Goal: Task Accomplishment & Management: Manage account settings

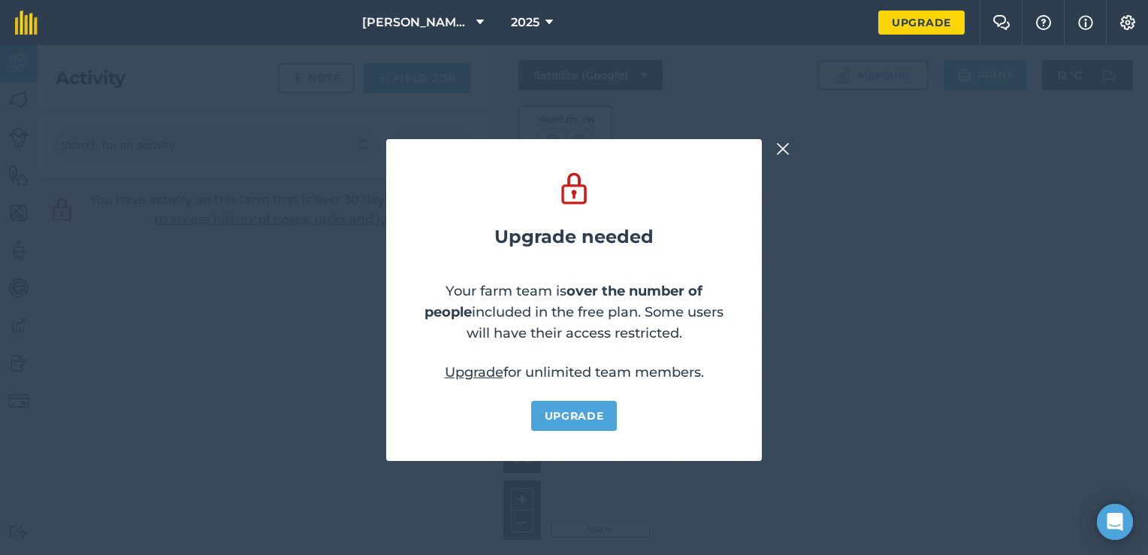
click at [778, 150] on img at bounding box center [783, 149] width 14 height 18
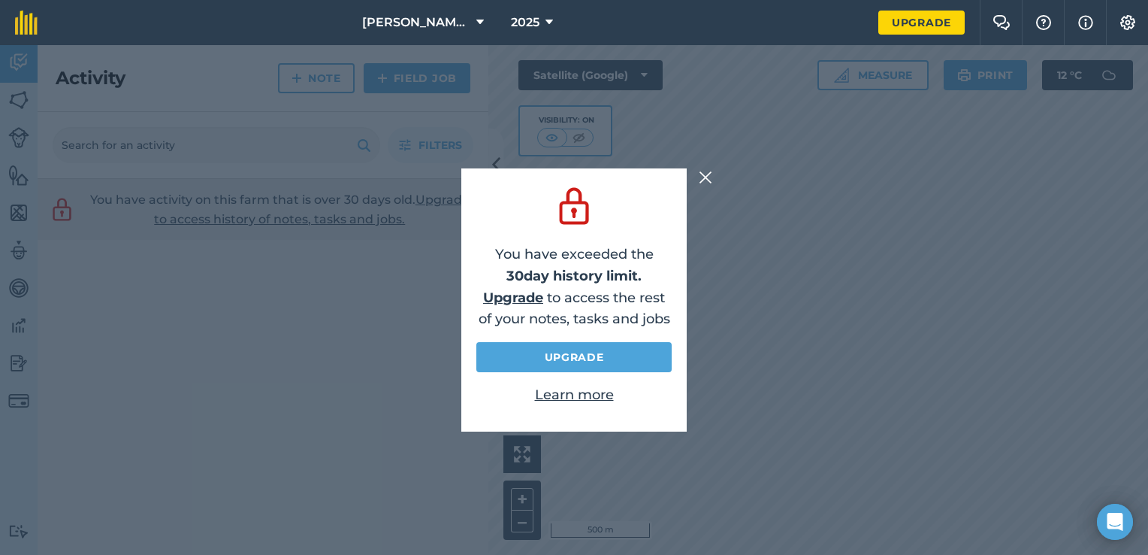
click at [706, 179] on img at bounding box center [706, 177] width 14 height 18
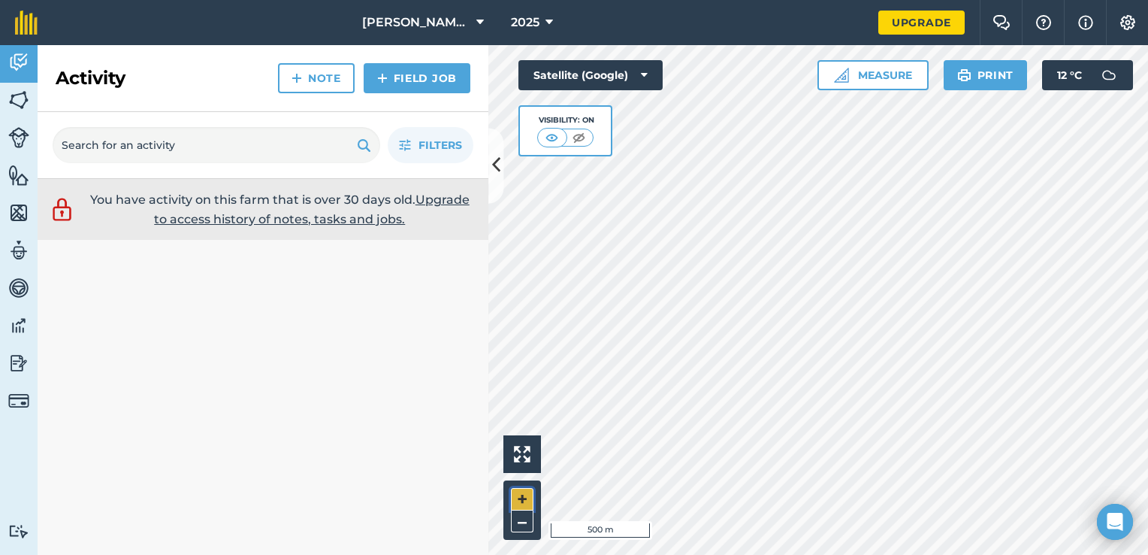
click at [520, 502] on button "+" at bounding box center [522, 499] width 23 height 23
click at [521, 500] on button "+" at bounding box center [522, 499] width 23 height 23
click at [20, 97] on img at bounding box center [18, 100] width 21 height 23
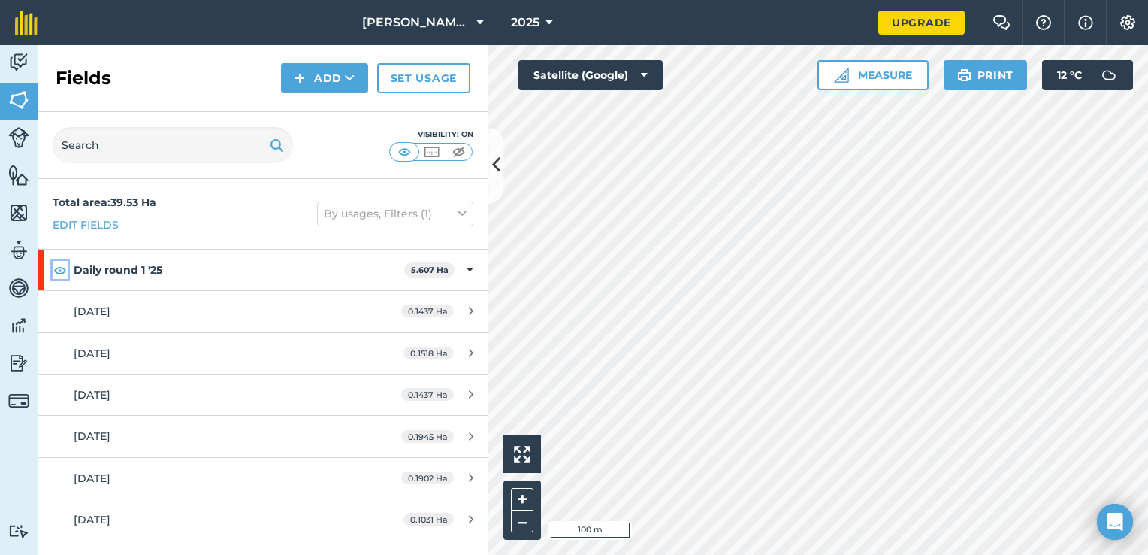
click at [62, 269] on img at bounding box center [60, 270] width 14 height 18
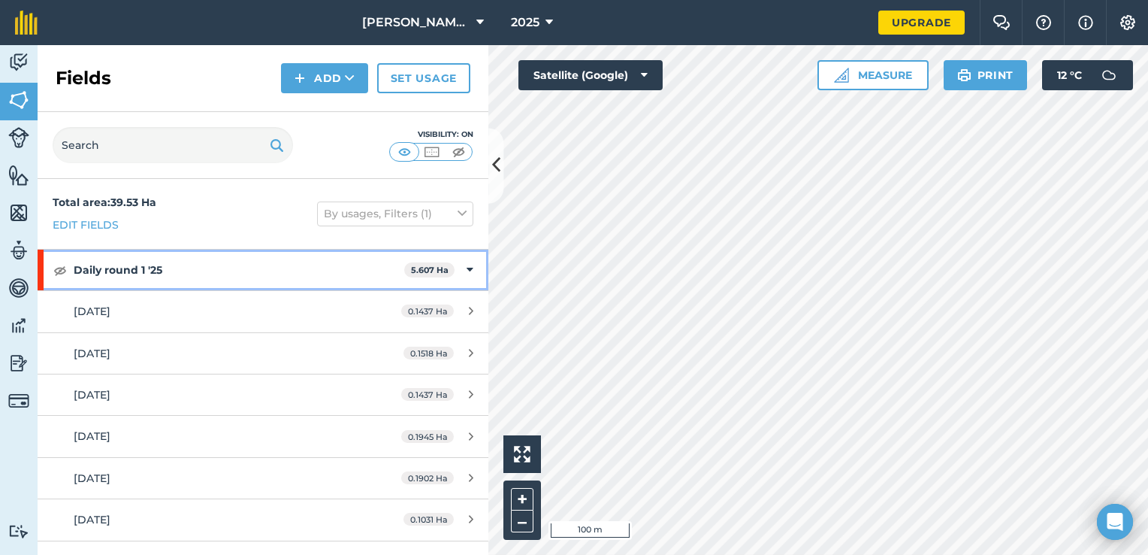
click at [467, 270] on icon at bounding box center [470, 269] width 7 height 17
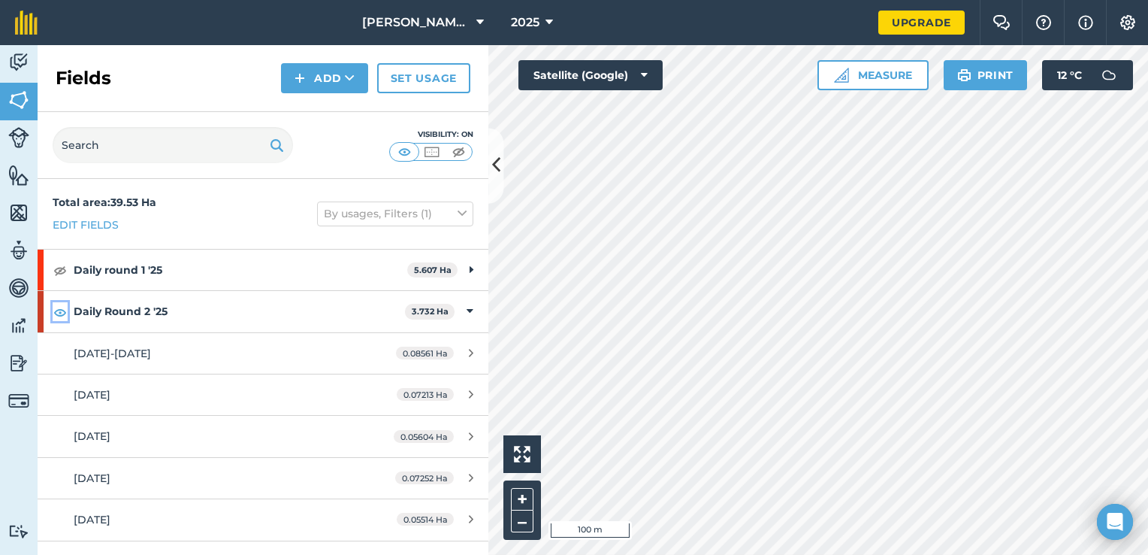
click at [62, 312] on img at bounding box center [60, 312] width 14 height 18
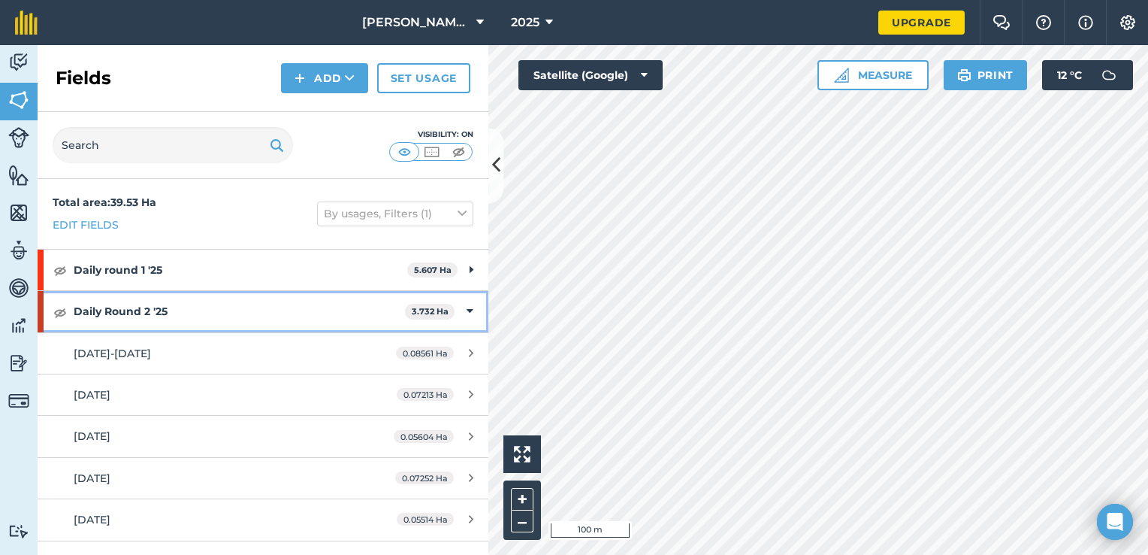
click at [459, 301] on div "Daily Round 2 '25 3.732 Ha" at bounding box center [263, 311] width 451 height 41
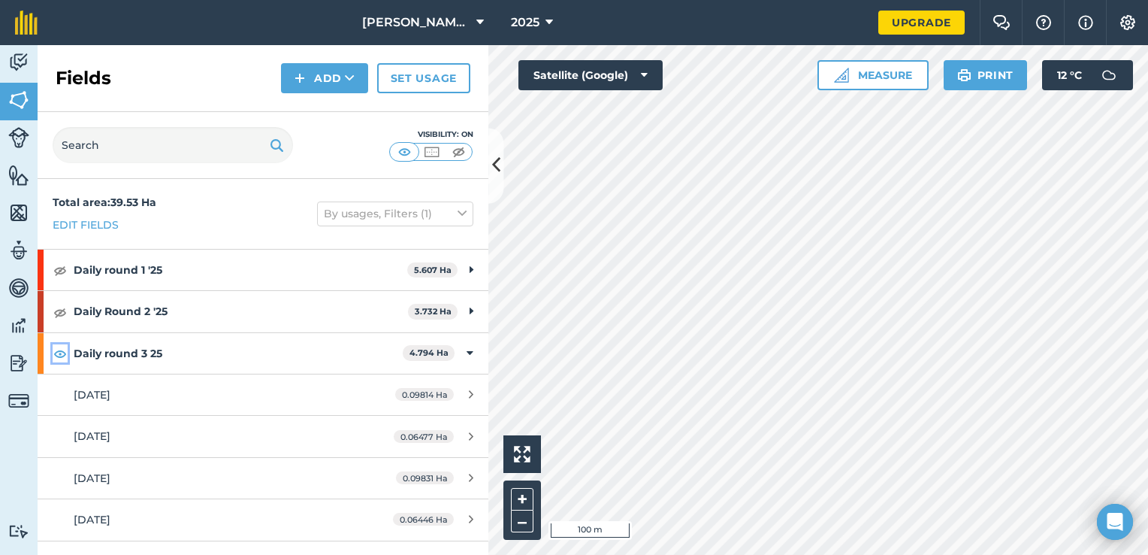
click at [60, 353] on img at bounding box center [60, 353] width 14 height 18
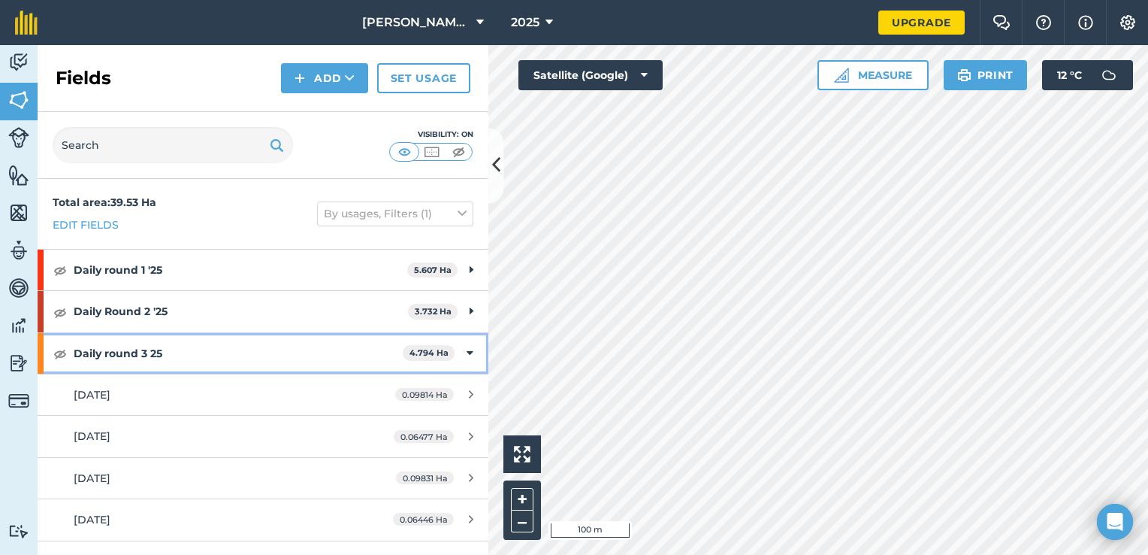
click at [467, 350] on icon at bounding box center [470, 353] width 7 height 17
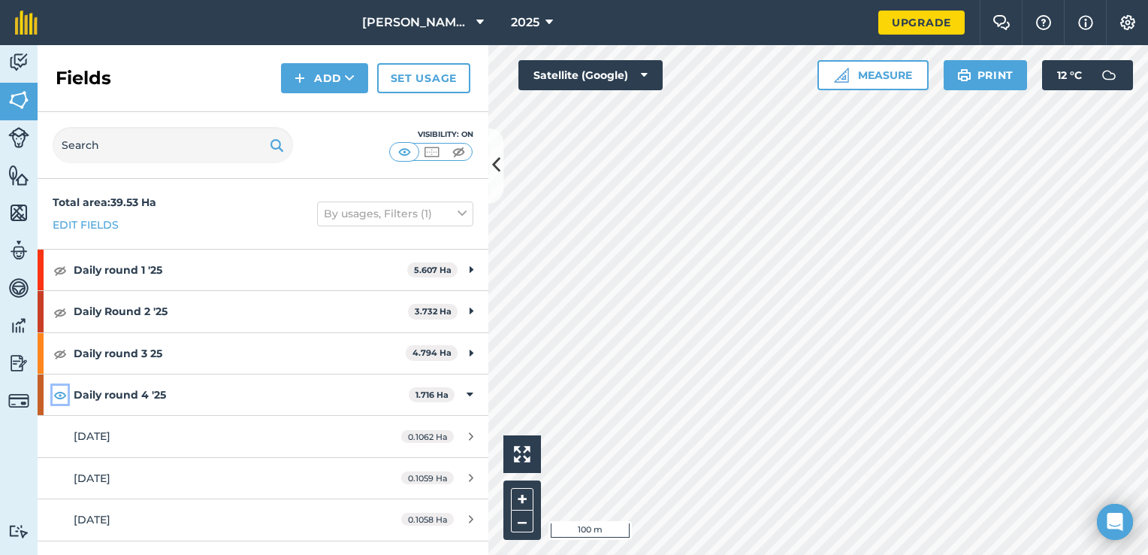
click at [59, 392] on img at bounding box center [60, 394] width 14 height 18
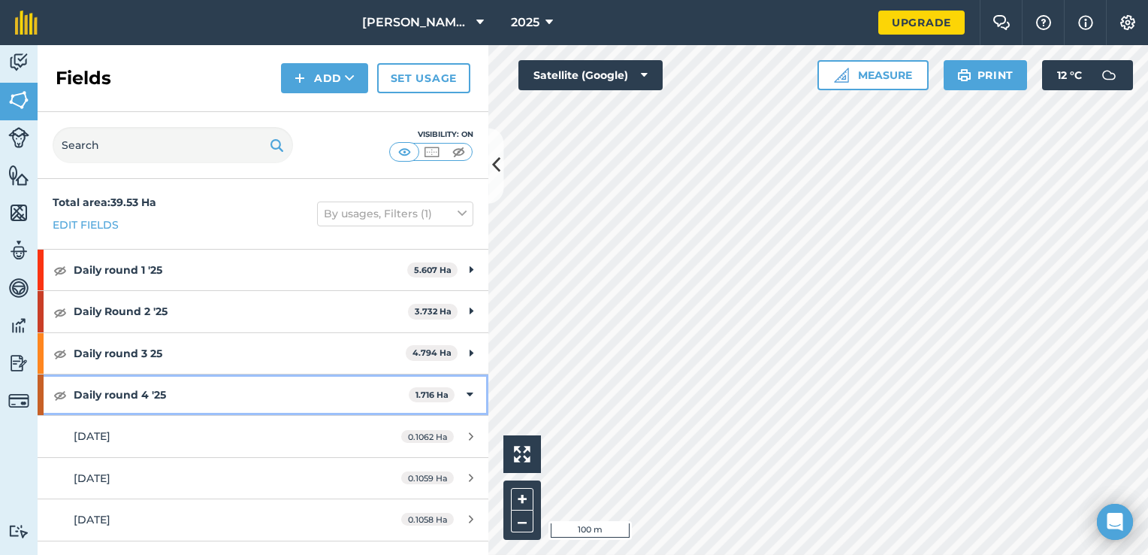
click at [452, 391] on div "Daily round 4 '25 1.716 Ha" at bounding box center [263, 394] width 451 height 41
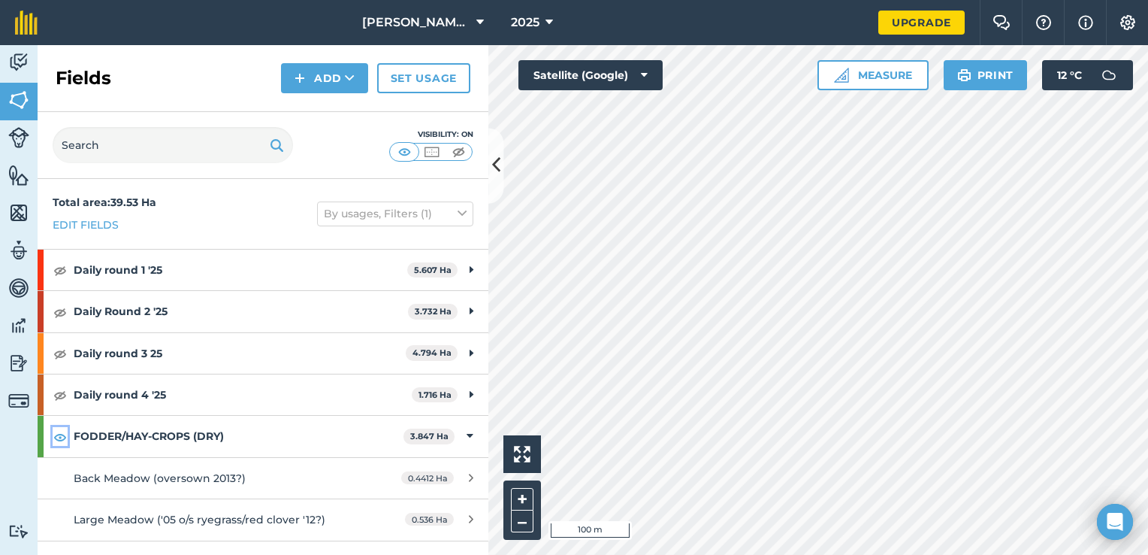
click at [59, 437] on img at bounding box center [60, 437] width 14 height 18
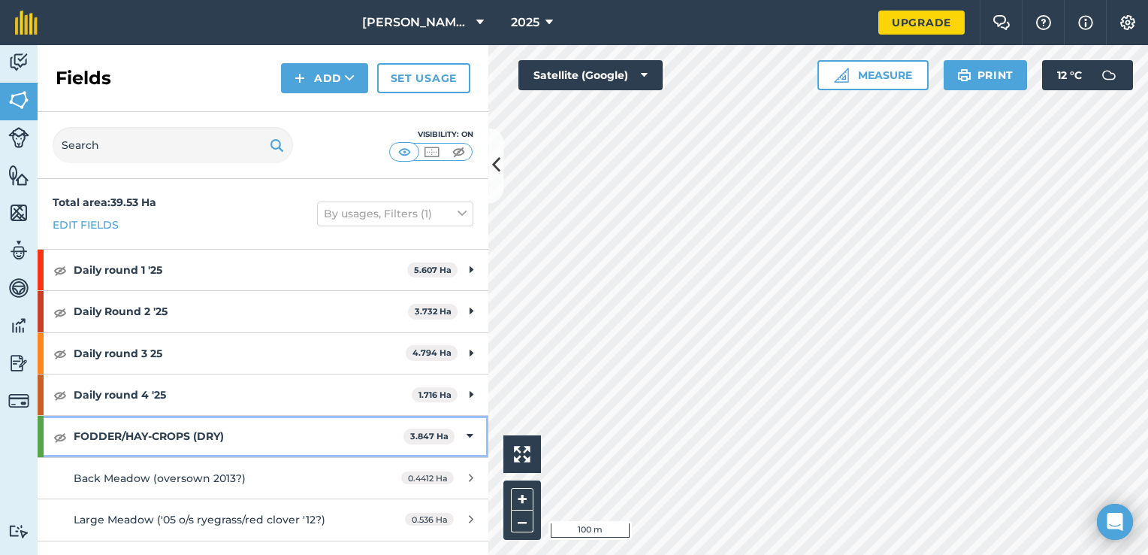
click at [467, 434] on icon at bounding box center [470, 436] width 7 height 17
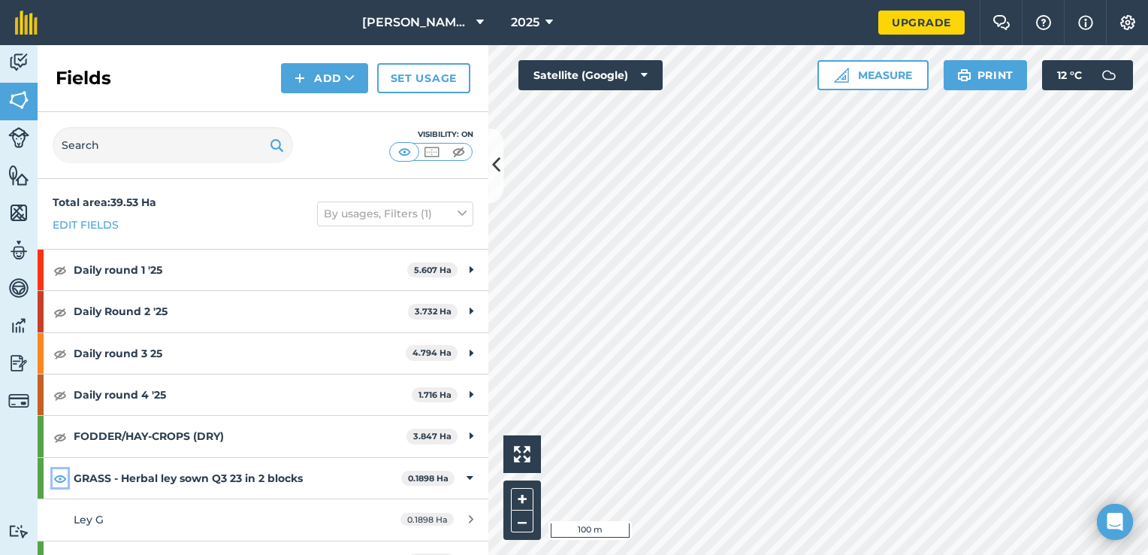
click at [59, 476] on img at bounding box center [60, 478] width 14 height 18
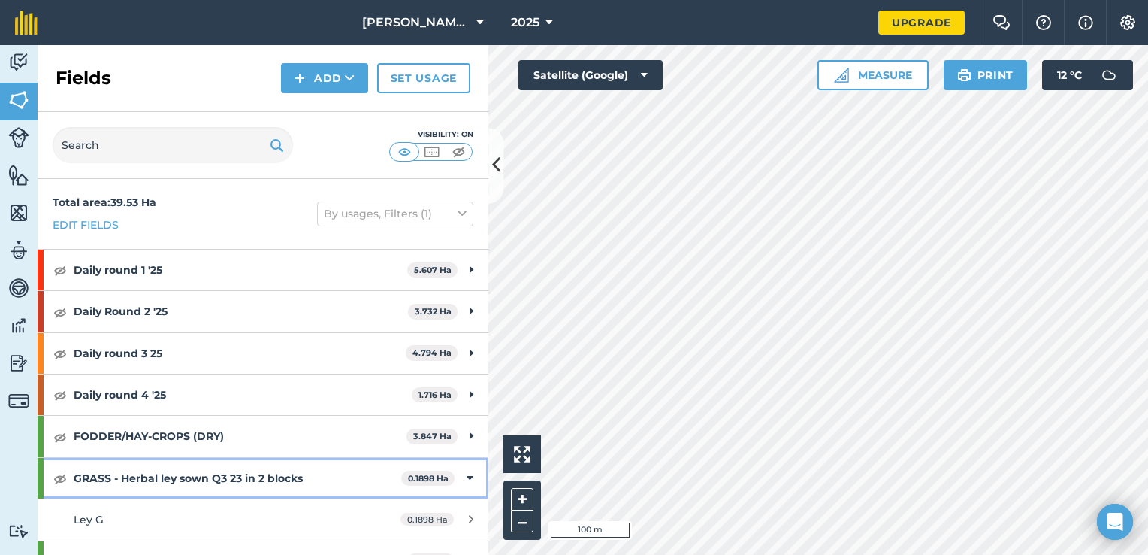
click at [467, 475] on icon at bounding box center [470, 478] width 7 height 17
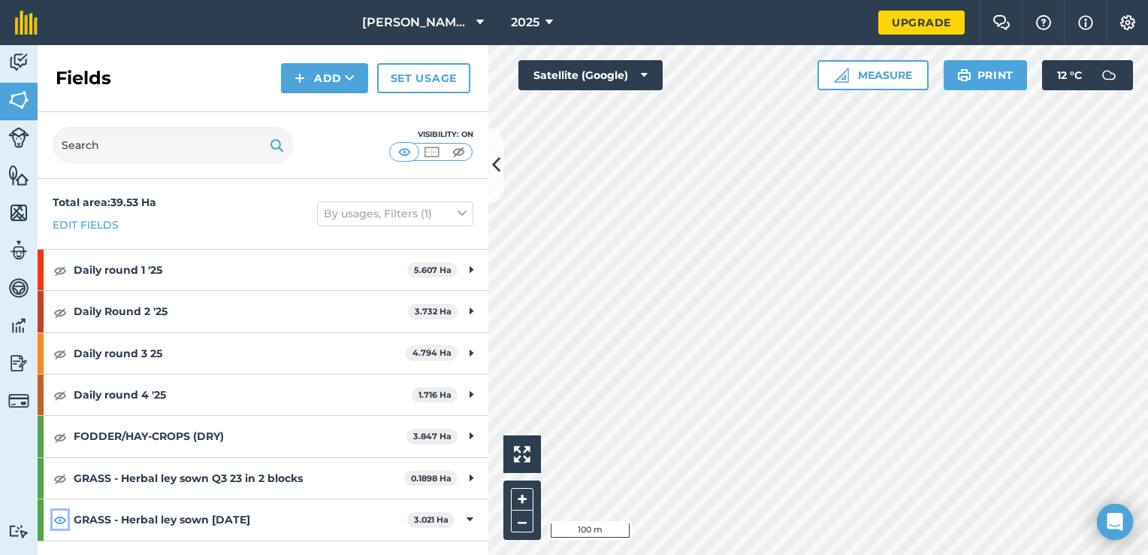
click at [61, 519] on img at bounding box center [60, 519] width 14 height 18
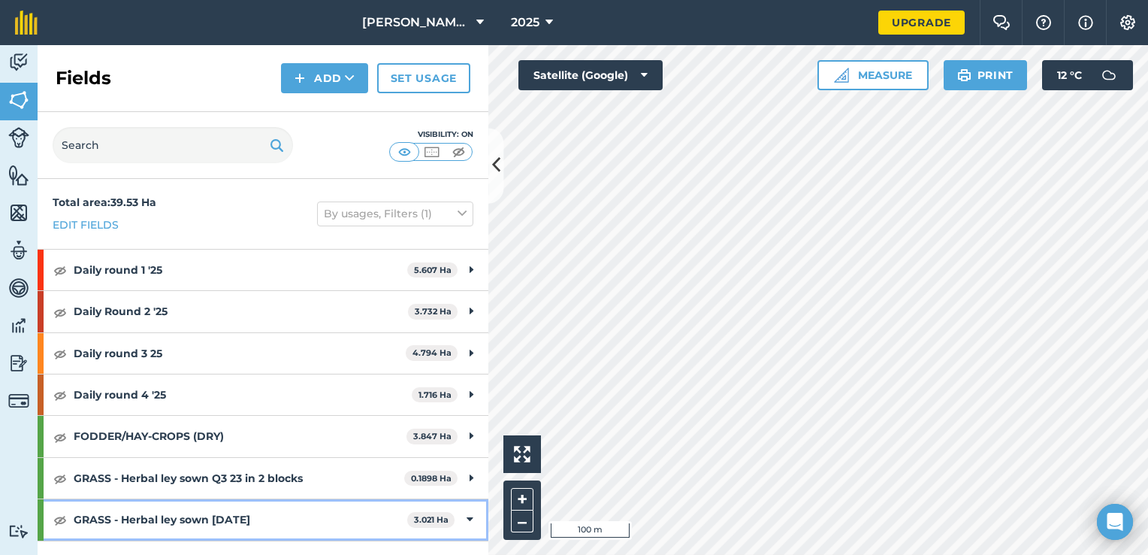
click at [467, 516] on icon at bounding box center [470, 519] width 7 height 17
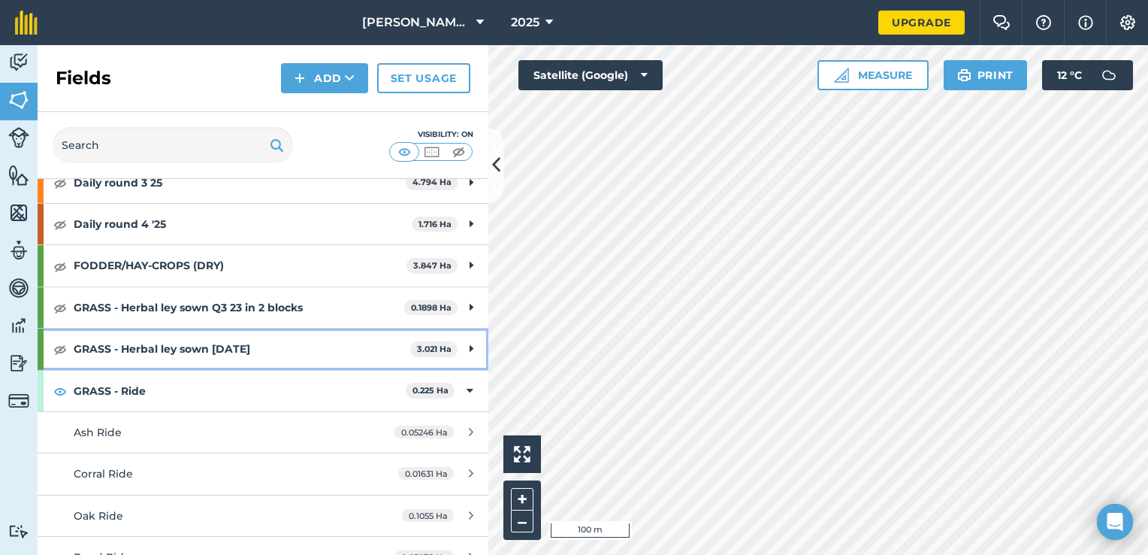
scroll to position [230, 0]
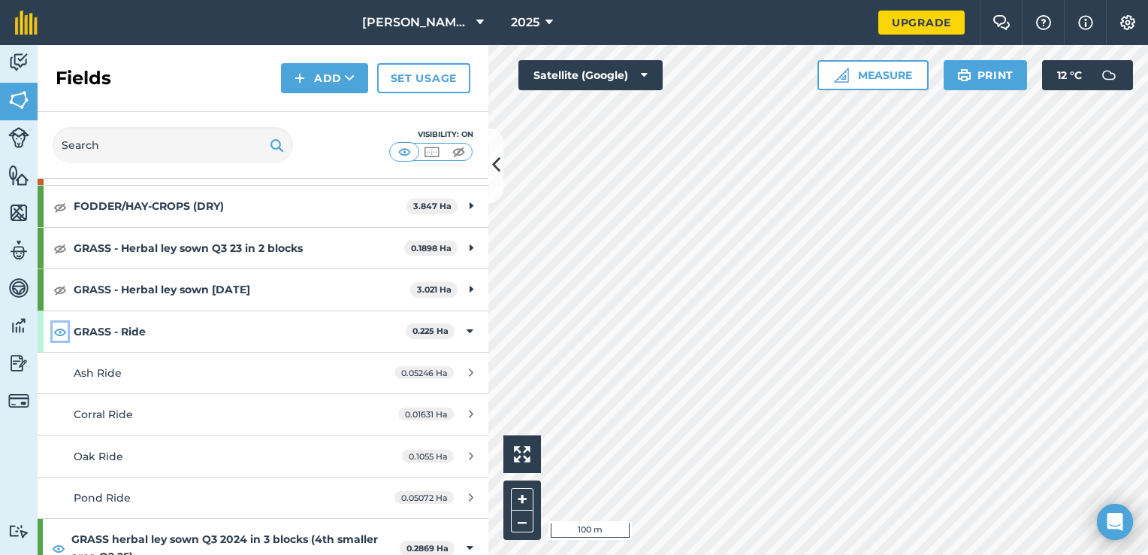
click at [60, 331] on img at bounding box center [60, 331] width 14 height 18
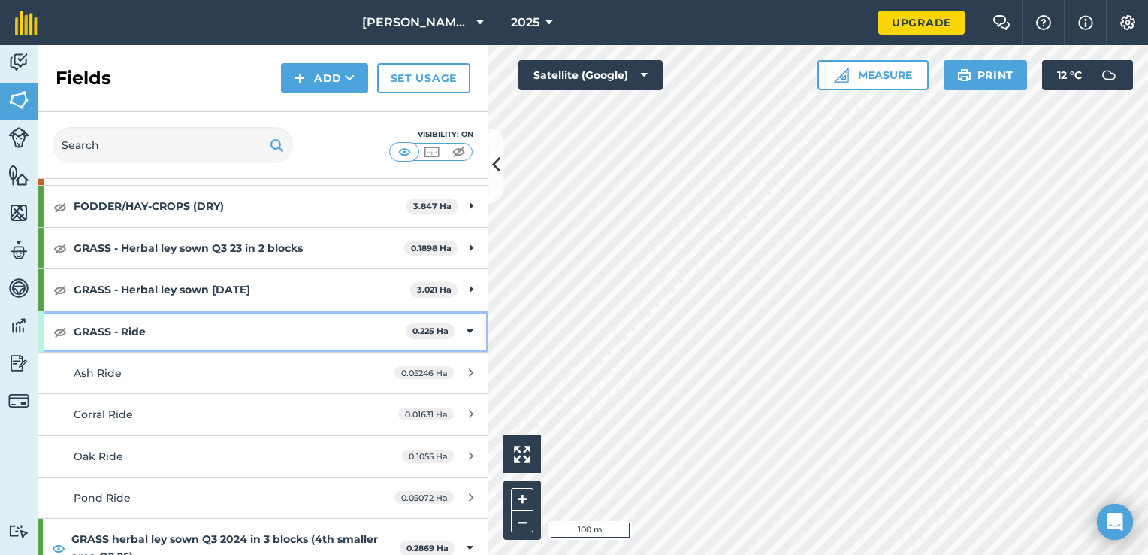
click at [453, 331] on div "GRASS - Ride 0.225 Ha" at bounding box center [263, 331] width 451 height 41
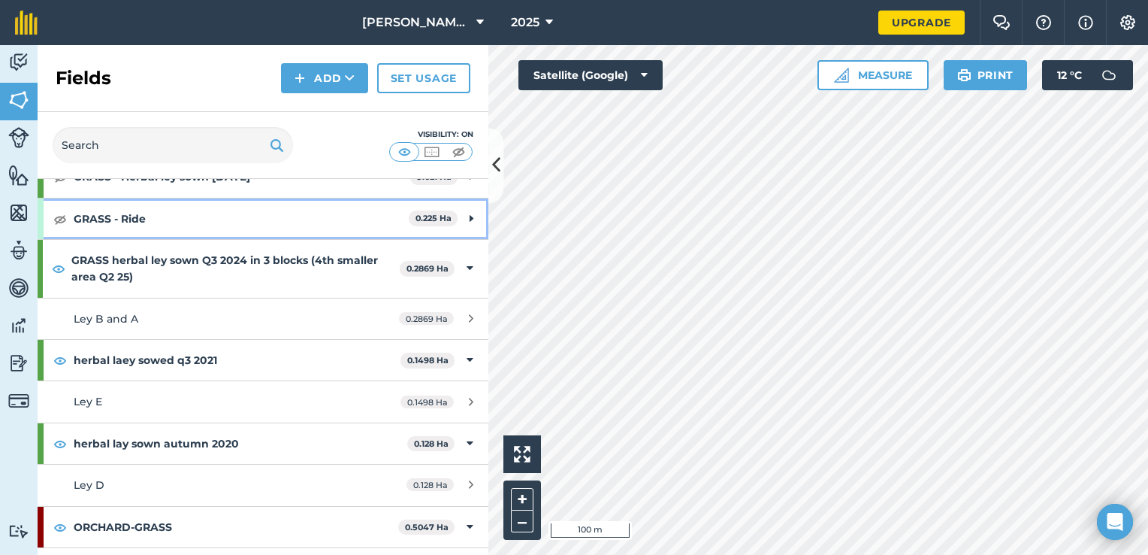
scroll to position [370, 0]
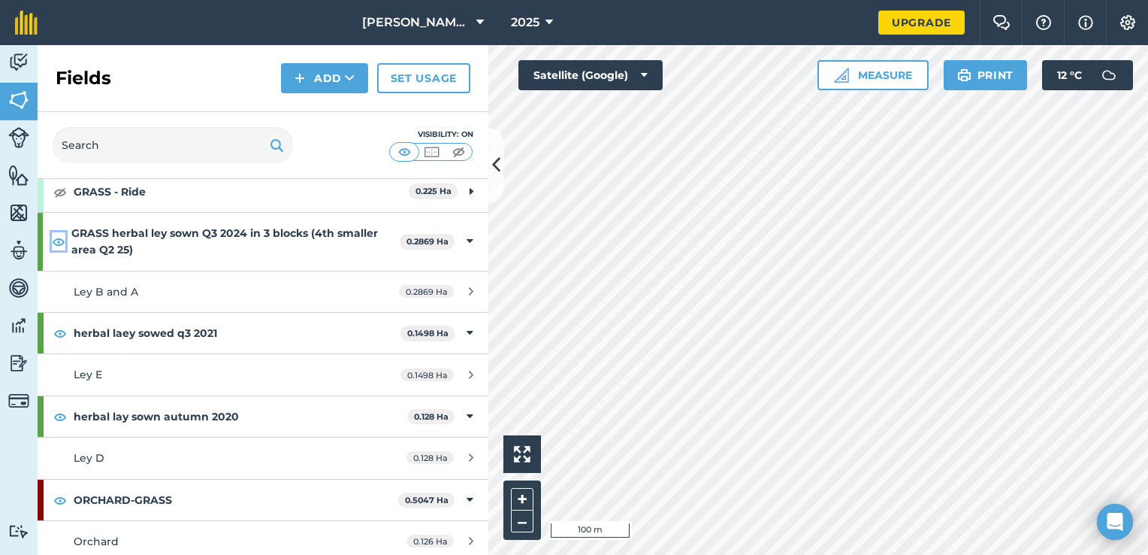
click at [63, 240] on img at bounding box center [59, 241] width 14 height 18
click at [456, 149] on img at bounding box center [458, 151] width 19 height 15
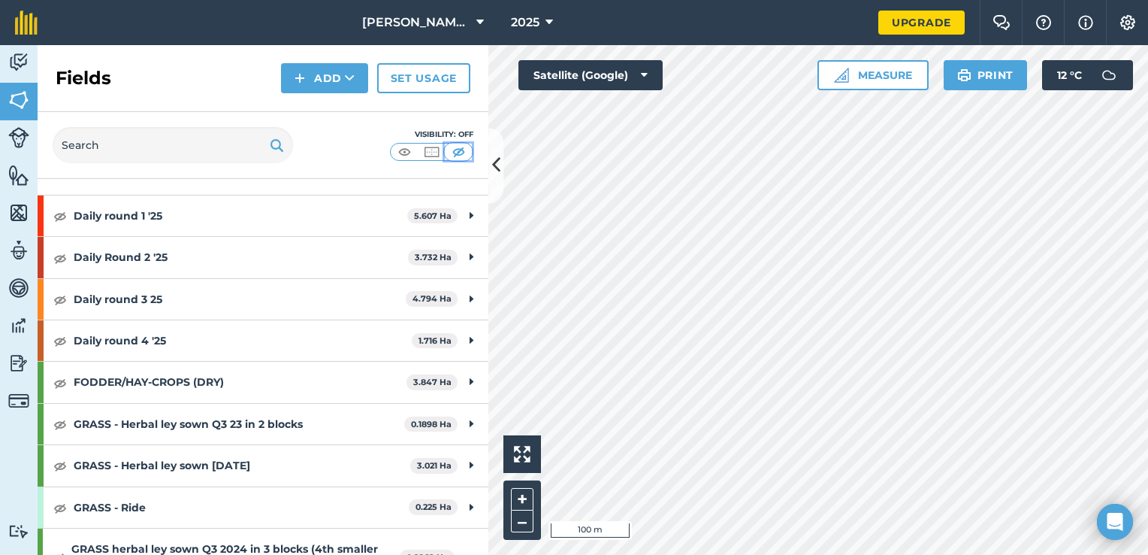
scroll to position [0, 0]
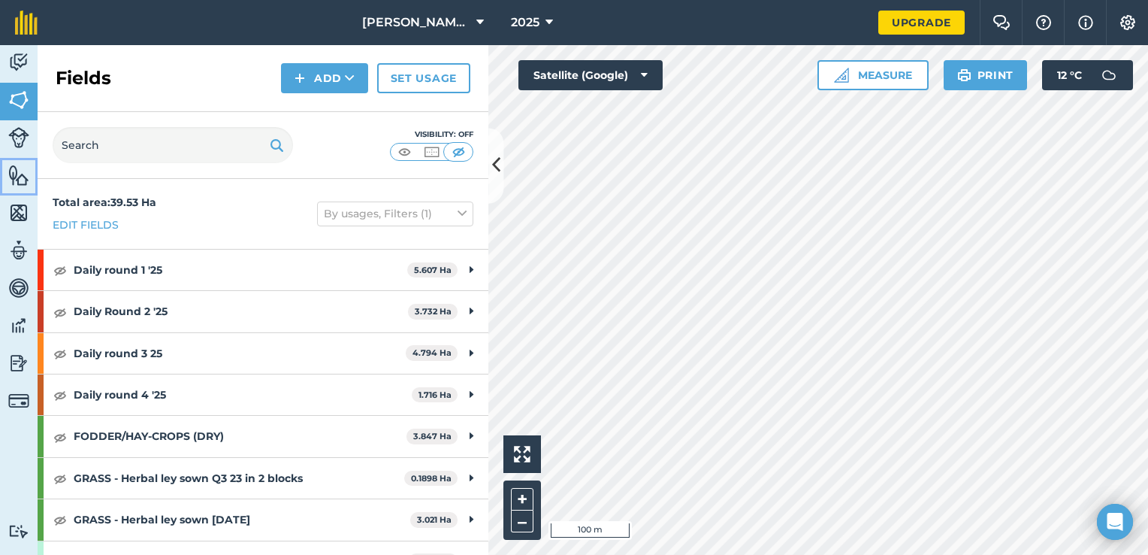
click at [21, 176] on img at bounding box center [18, 175] width 21 height 23
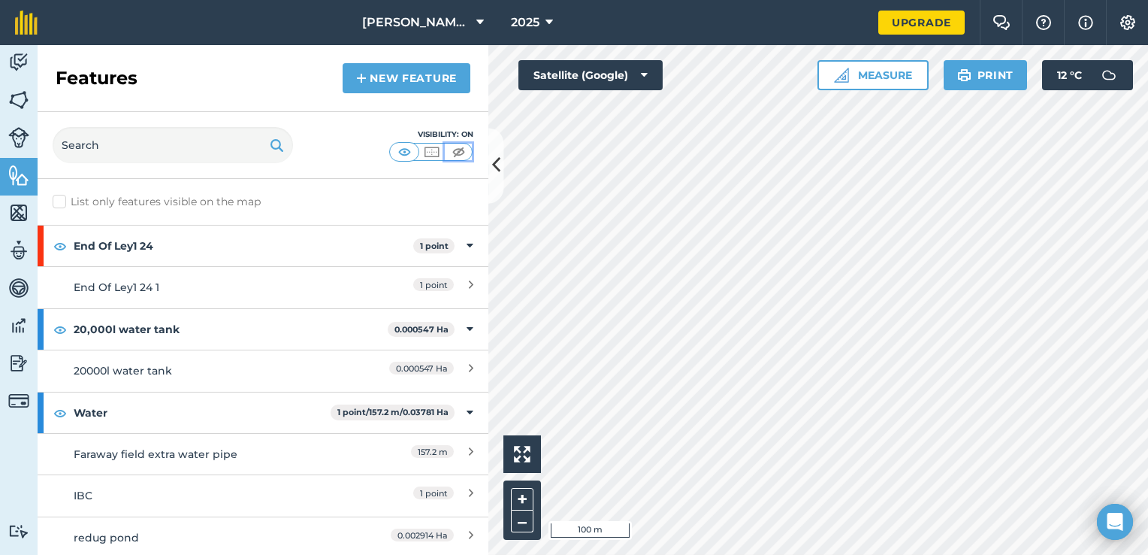
click at [454, 153] on img at bounding box center [458, 151] width 19 height 15
click at [604, 65] on button "Satellite (Google)" at bounding box center [590, 75] width 144 height 30
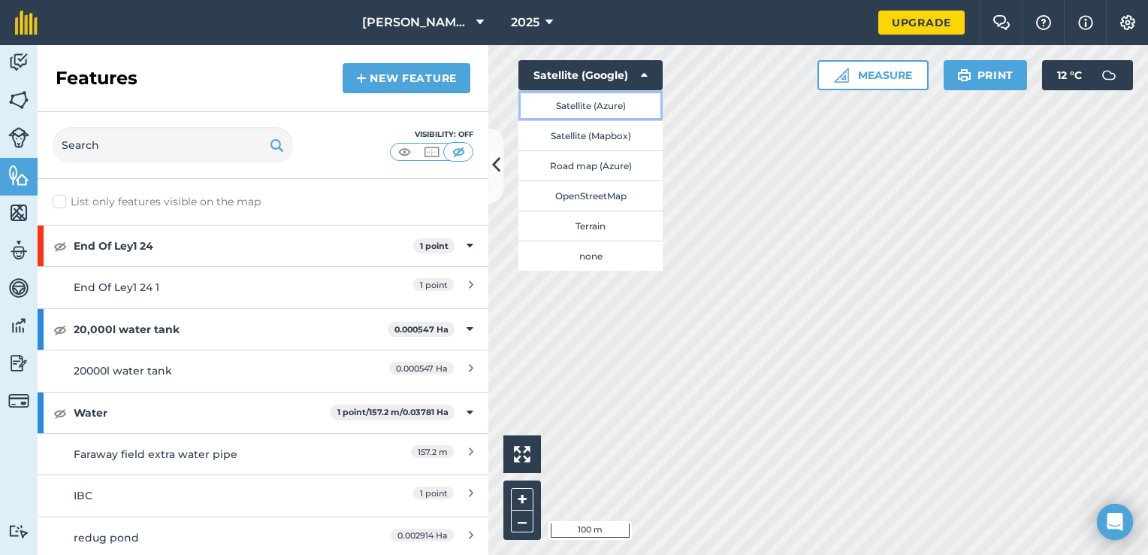
click at [584, 108] on button "Satellite (Azure)" at bounding box center [590, 105] width 144 height 30
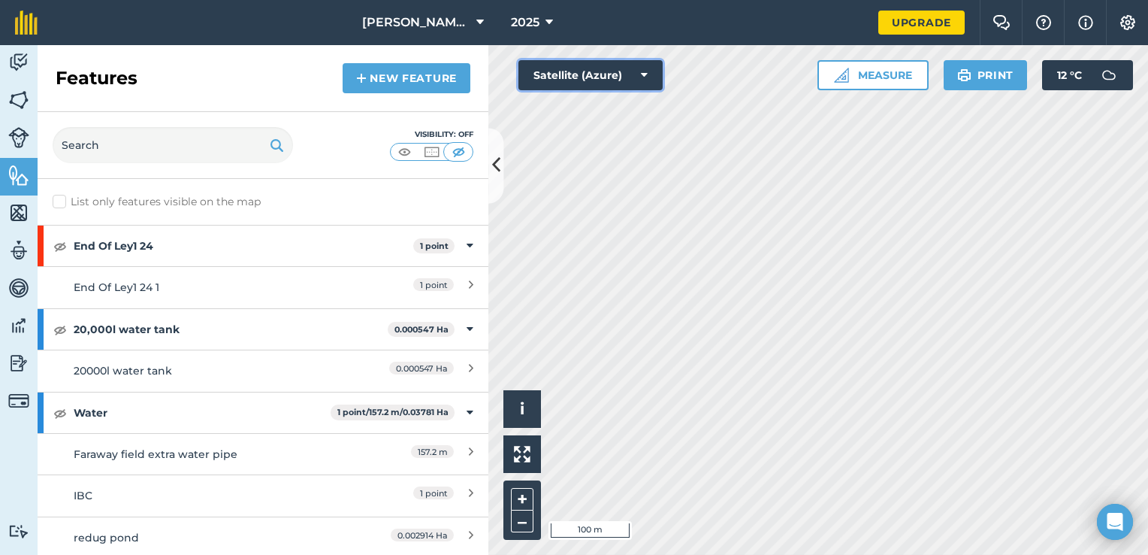
click at [629, 73] on button "Satellite (Azure)" at bounding box center [590, 75] width 144 height 30
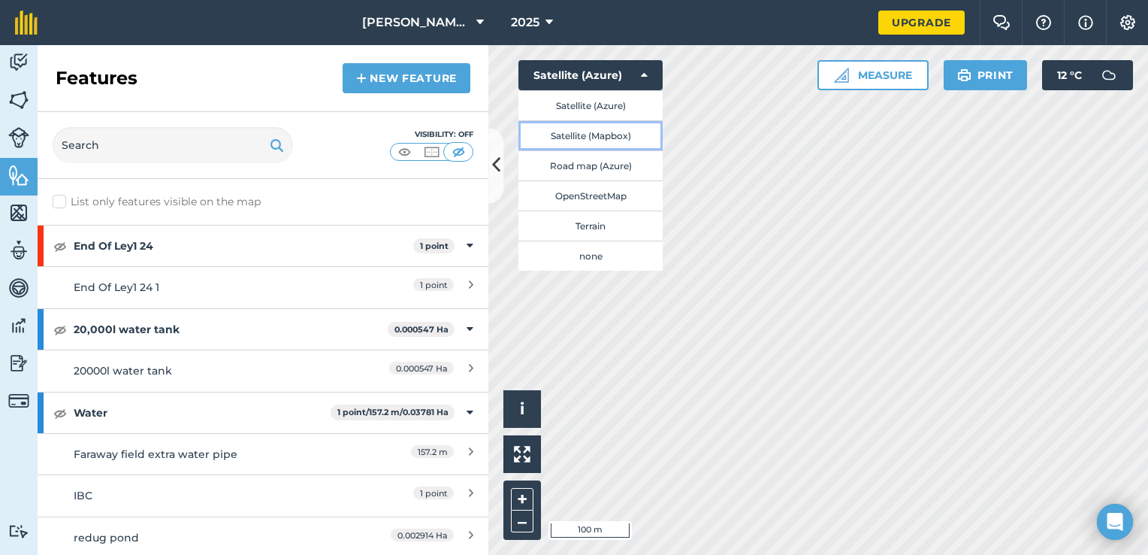
click at [601, 139] on button "Satellite (Mapbox)" at bounding box center [590, 135] width 144 height 30
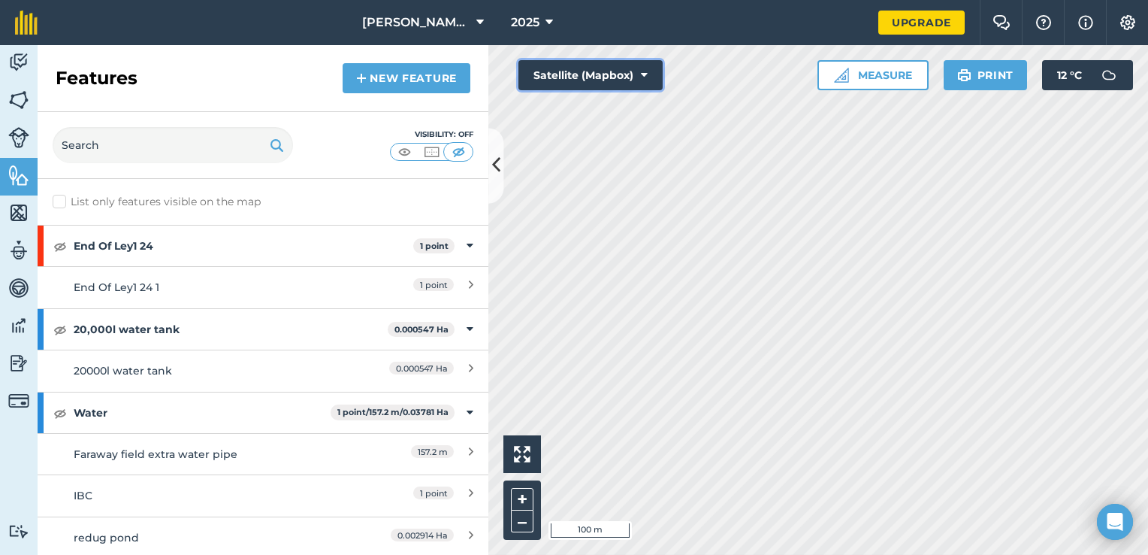
click at [638, 81] on button "Satellite (Mapbox)" at bounding box center [590, 75] width 144 height 30
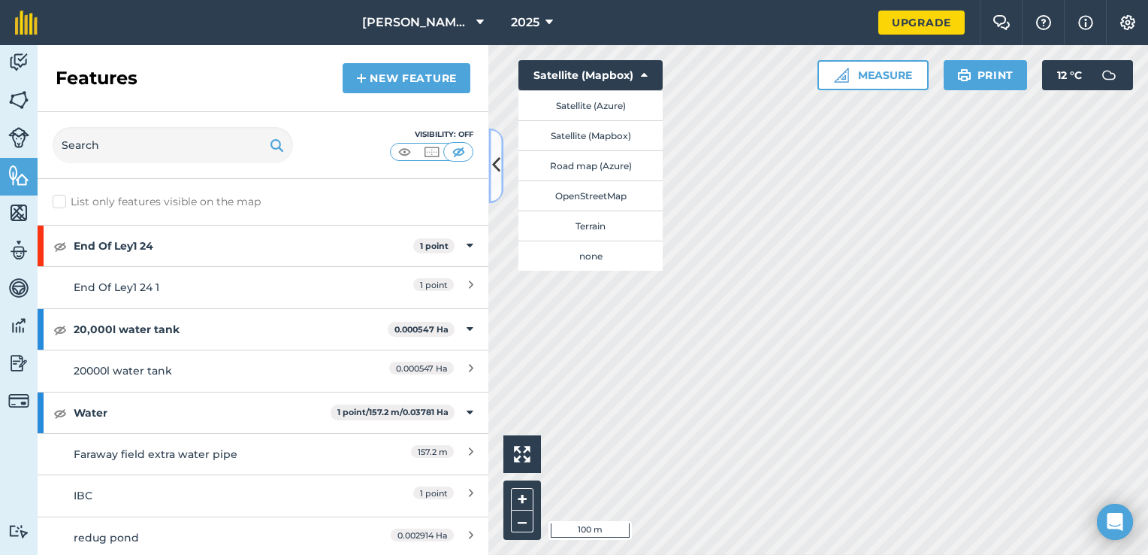
click at [494, 170] on icon at bounding box center [496, 166] width 8 height 26
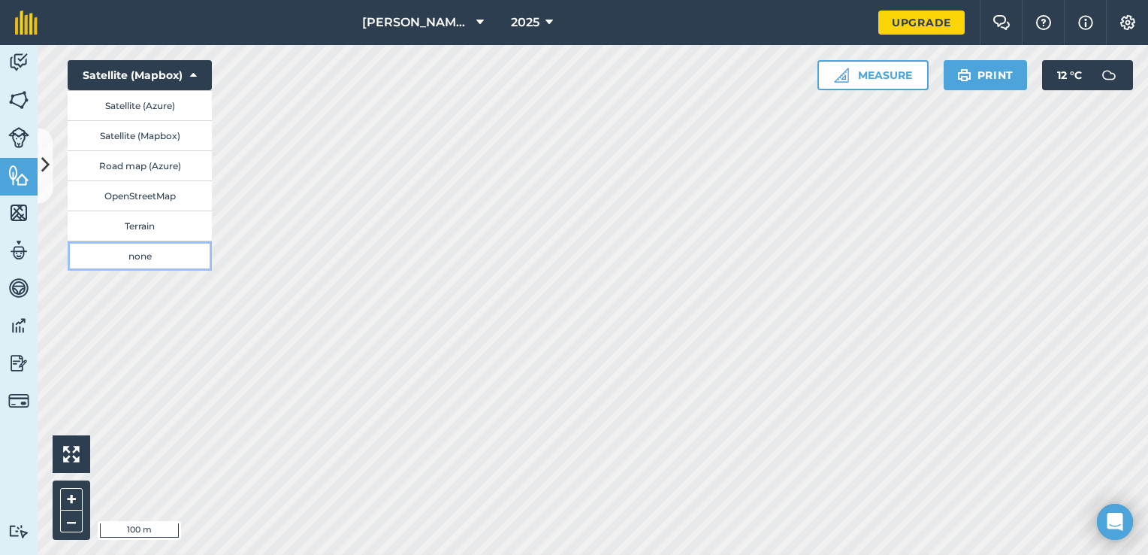
click at [129, 256] on button "none" at bounding box center [140, 255] width 144 height 30
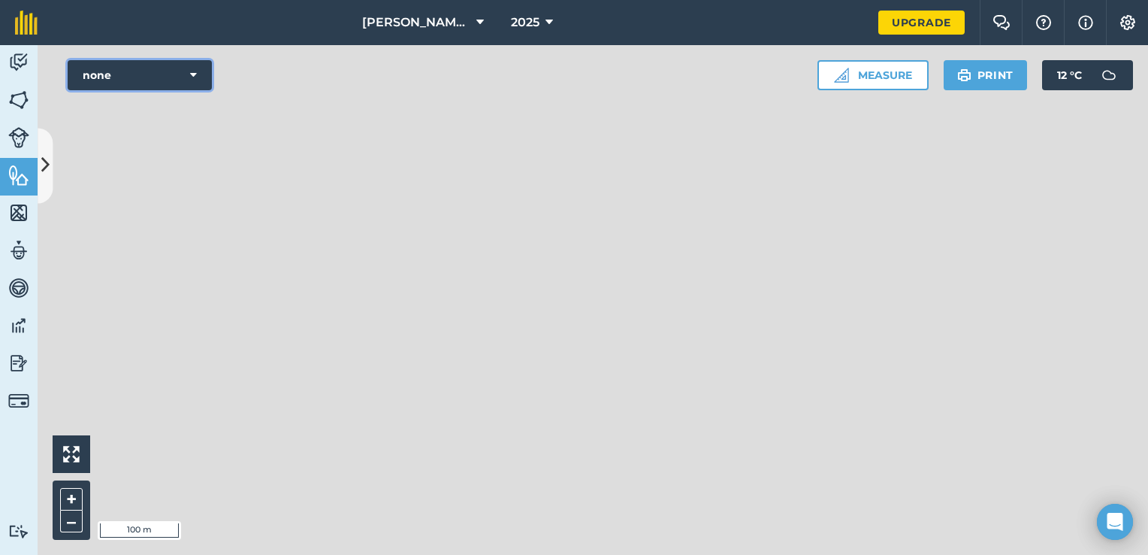
click at [189, 72] on button "none" at bounding box center [140, 75] width 144 height 30
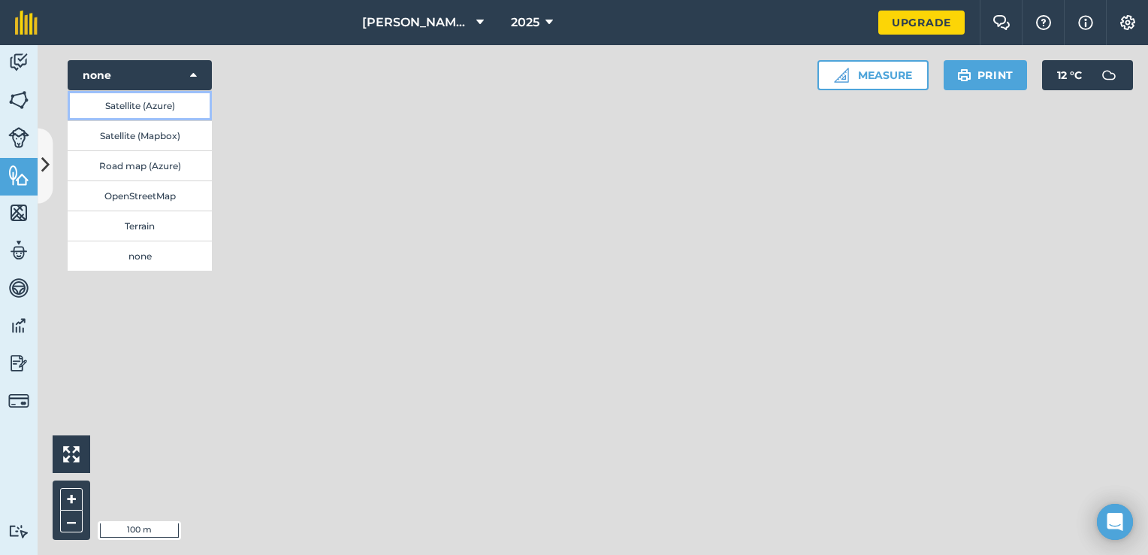
click at [177, 106] on button "Satellite (Azure)" at bounding box center [140, 105] width 144 height 30
